Goal: Information Seeking & Learning: Learn about a topic

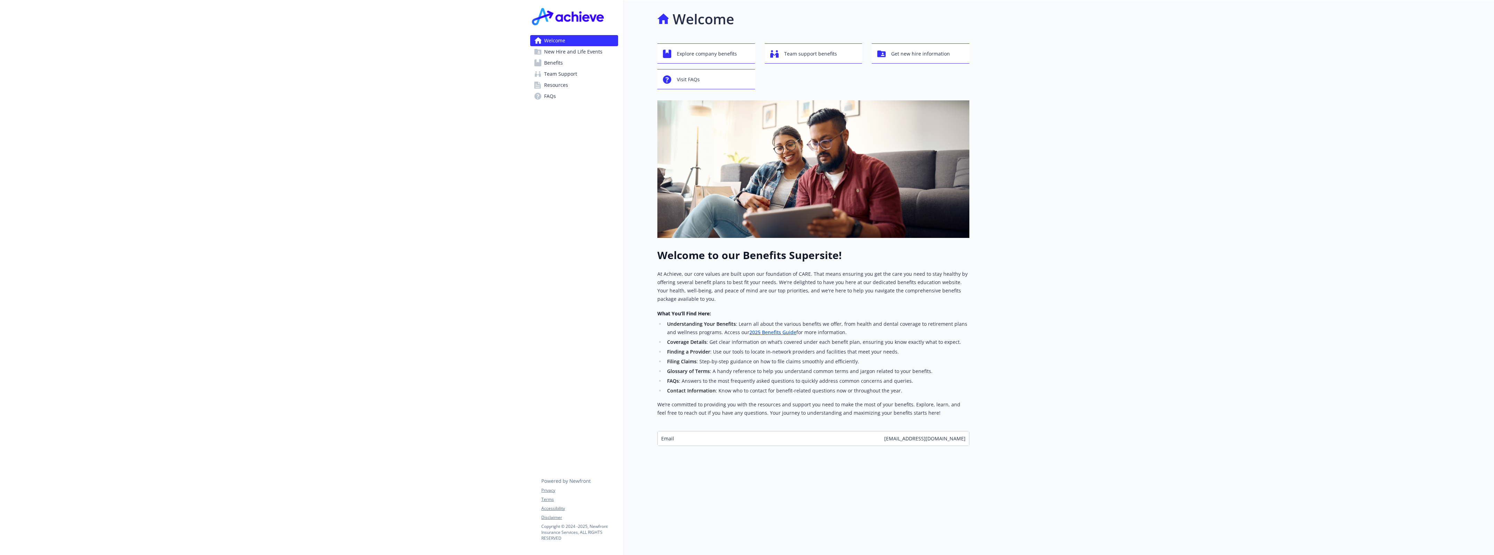
click at [584, 51] on span "New Hire and Life Events" at bounding box center [573, 51] width 58 height 11
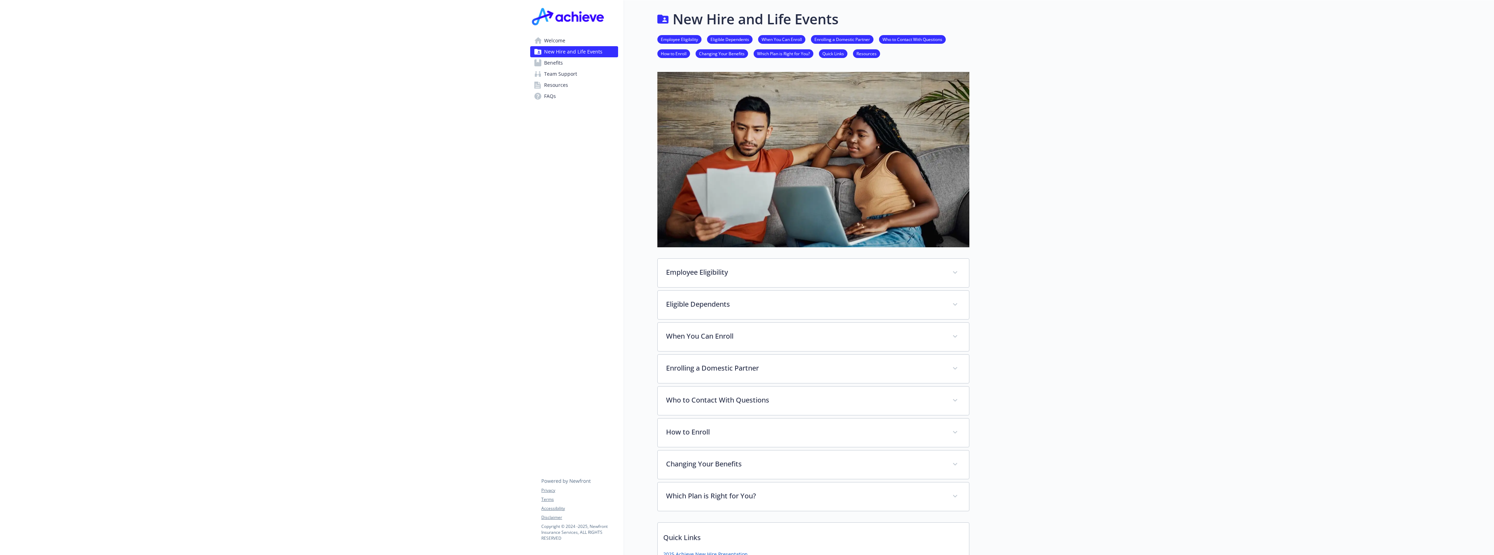
click at [572, 65] on link "Benefits" at bounding box center [574, 62] width 88 height 11
